Goal: Task Accomplishment & Management: Manage account settings

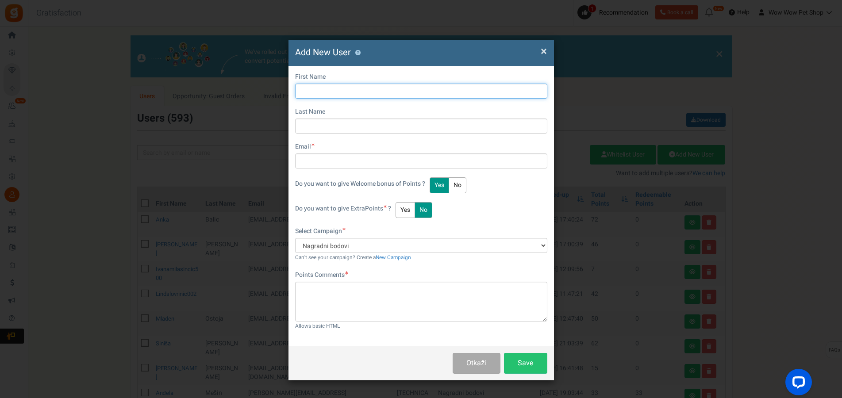
click at [326, 88] on input "text" at bounding box center [421, 91] width 252 height 15
type input "[PERSON_NAME]"
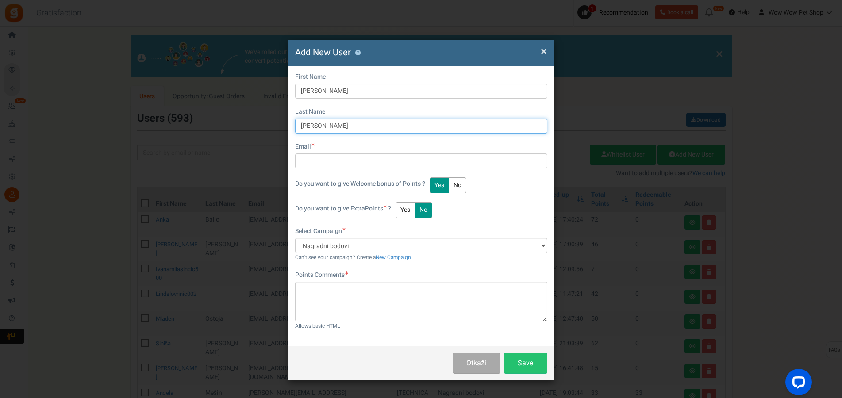
type input "[PERSON_NAME]"
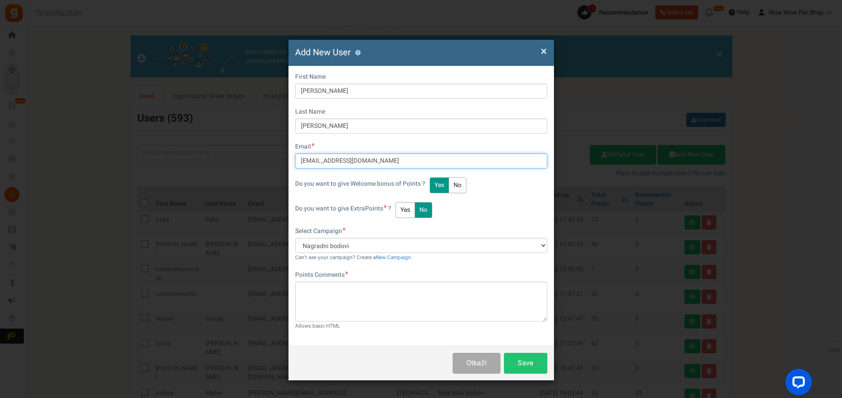
type input "[EMAIL_ADDRESS][DOMAIN_NAME]"
click at [411, 208] on button "Yes" at bounding box center [404, 210] width 19 height 16
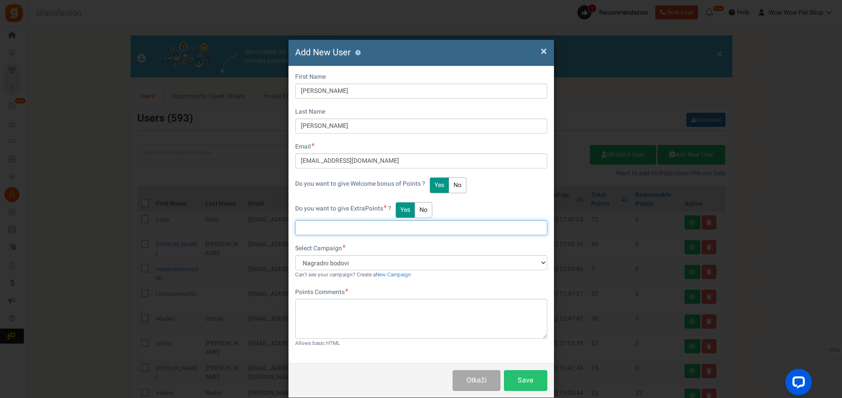
click at [349, 230] on input "text" at bounding box center [421, 227] width 252 height 15
click at [318, 226] on input "text" at bounding box center [421, 227] width 252 height 15
type input "25"
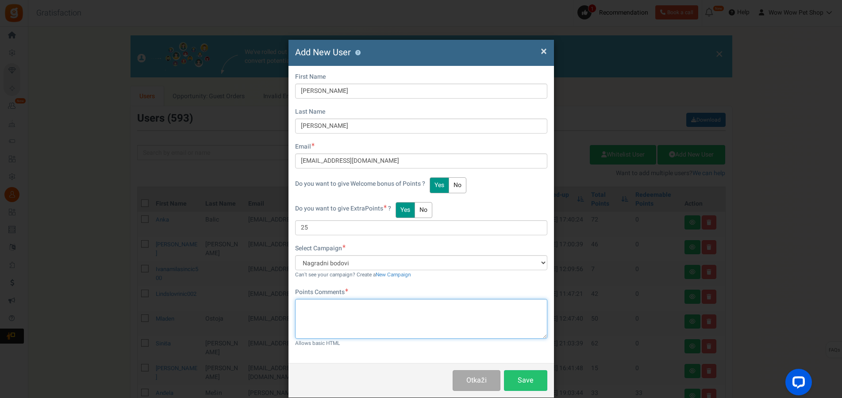
click at [341, 315] on textarea at bounding box center [421, 319] width 252 height 40
paste textarea "1517"
type textarea "Račun br. 1517"
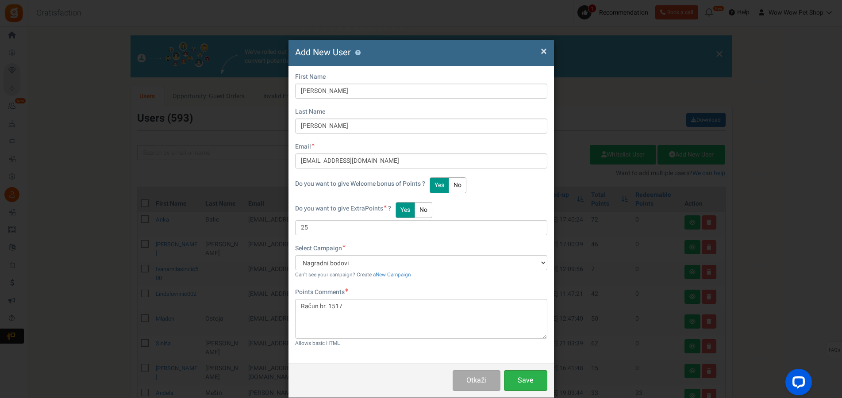
click at [527, 379] on button "Save" at bounding box center [525, 380] width 43 height 21
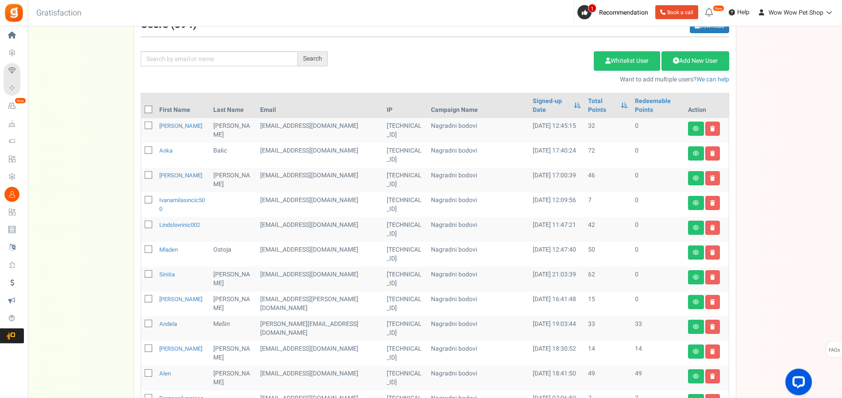
scroll to position [135, 0]
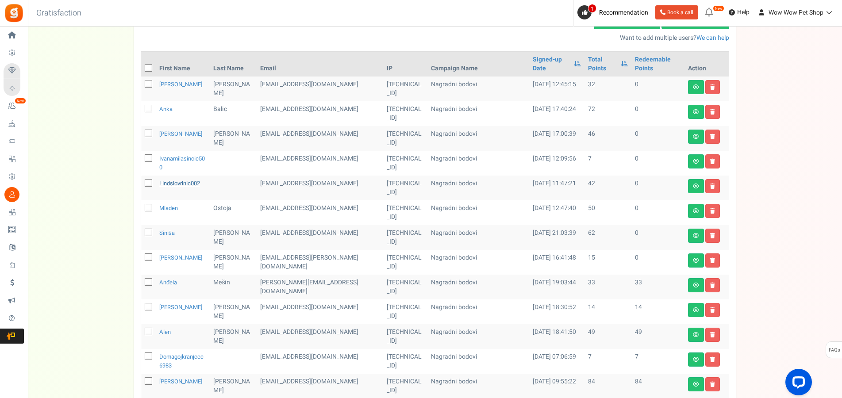
click at [192, 184] on link "lindslovrinic002" at bounding box center [179, 183] width 41 height 8
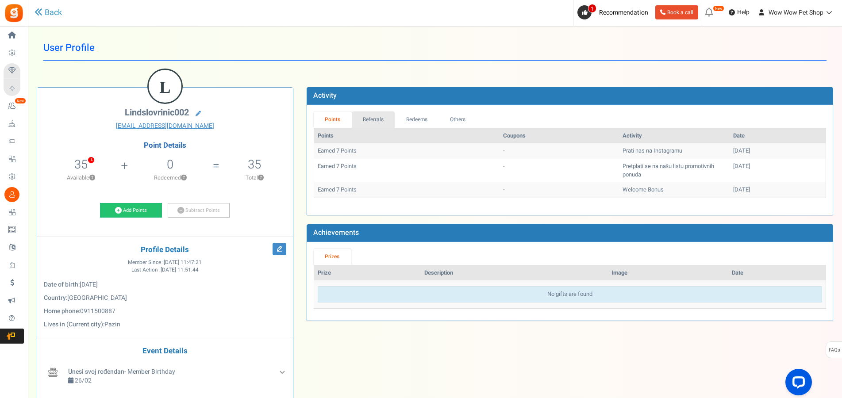
click at [370, 125] on link "Referrals" at bounding box center [373, 119] width 43 height 16
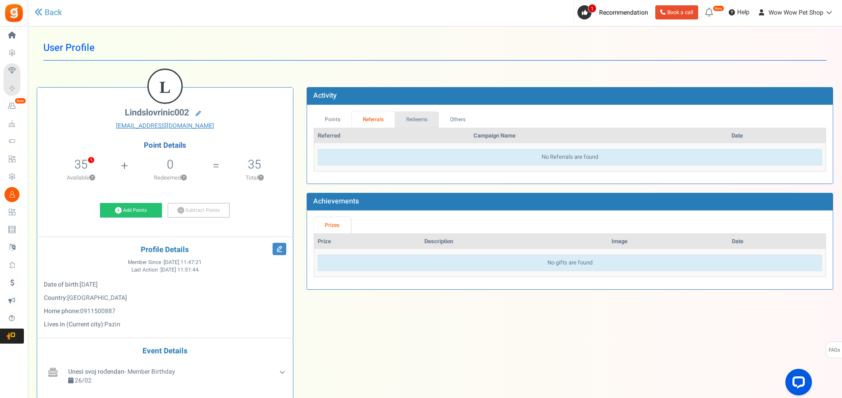
click at [407, 120] on link "Redeems" at bounding box center [417, 119] width 44 height 16
click at [455, 120] on link "Others" at bounding box center [457, 119] width 38 height 16
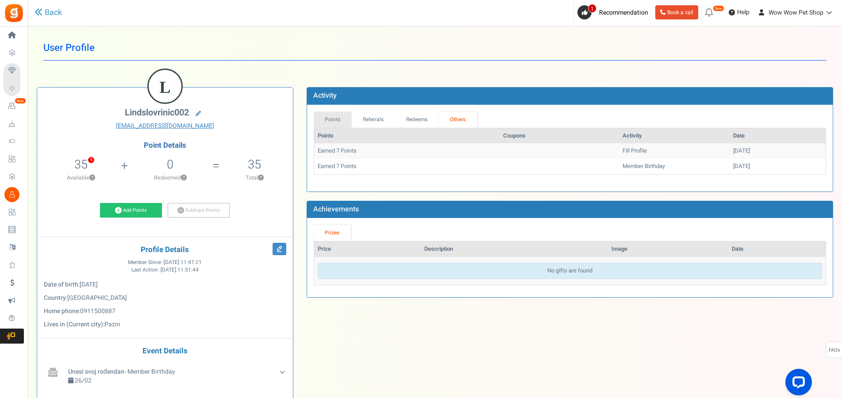
click at [328, 127] on link "Points" at bounding box center [333, 119] width 38 height 16
